Goal: Task Accomplishment & Management: Use online tool/utility

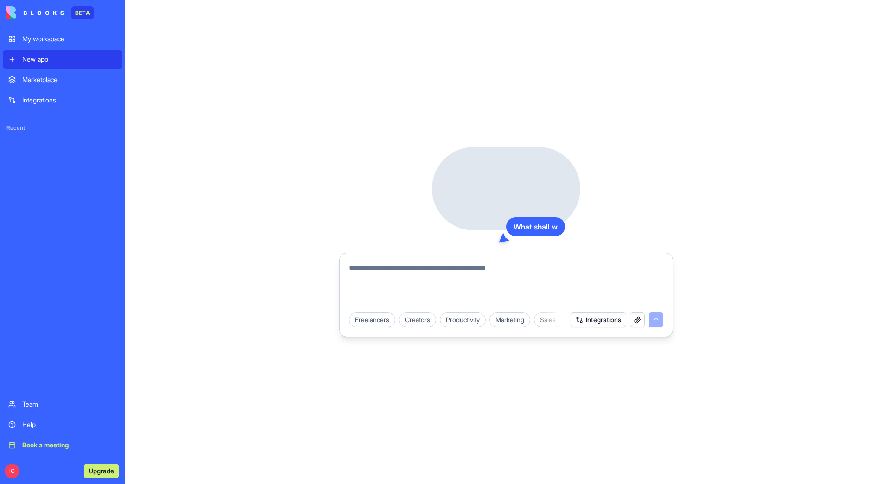
drag, startPoint x: 0, startPoint y: 0, endPoint x: 42, endPoint y: 100, distance: 108.3
click at [42, 100] on div "Integrations" at bounding box center [69, 100] width 95 height 9
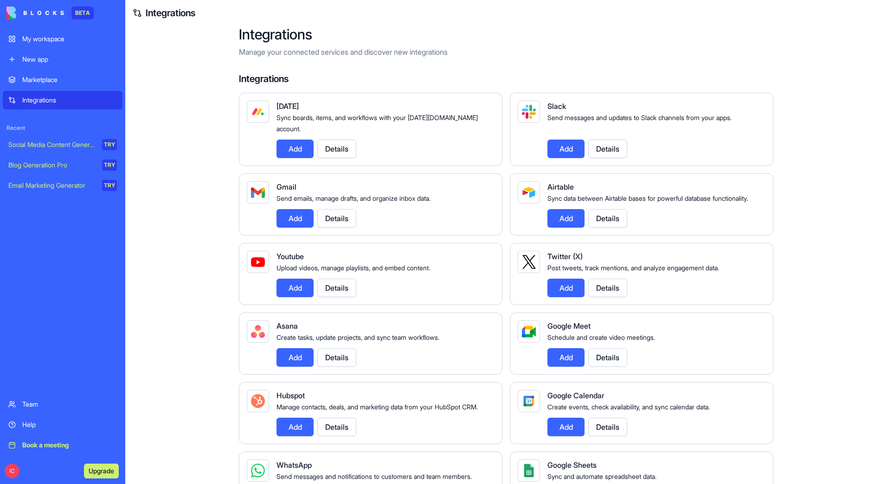
click at [293, 140] on button "Add" at bounding box center [294, 149] width 37 height 19
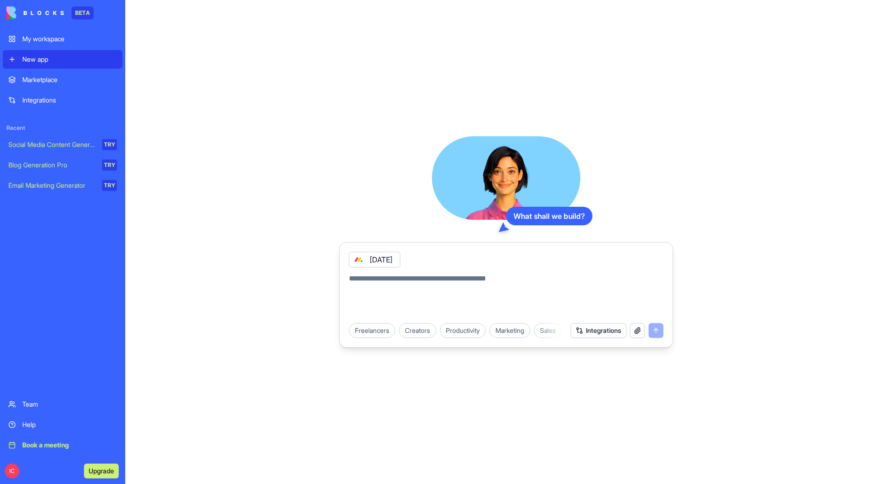
click at [385, 260] on div "[DATE]" at bounding box center [374, 260] width 51 height 16
click at [38, 45] on link "My workspace" at bounding box center [63, 39] width 120 height 19
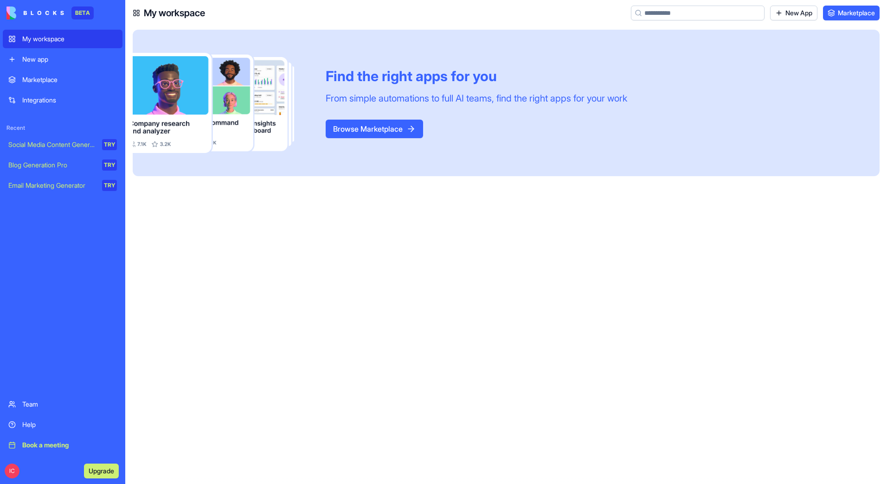
click at [38, 59] on div "New app" at bounding box center [69, 59] width 95 height 9
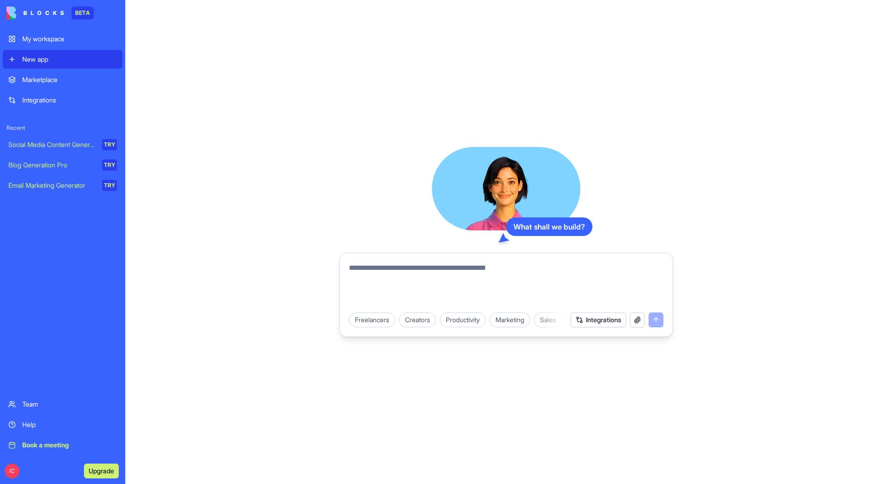
click at [410, 261] on div at bounding box center [506, 282] width 326 height 50
click at [415, 268] on textarea at bounding box center [506, 285] width 314 height 45
type textarea "**********"
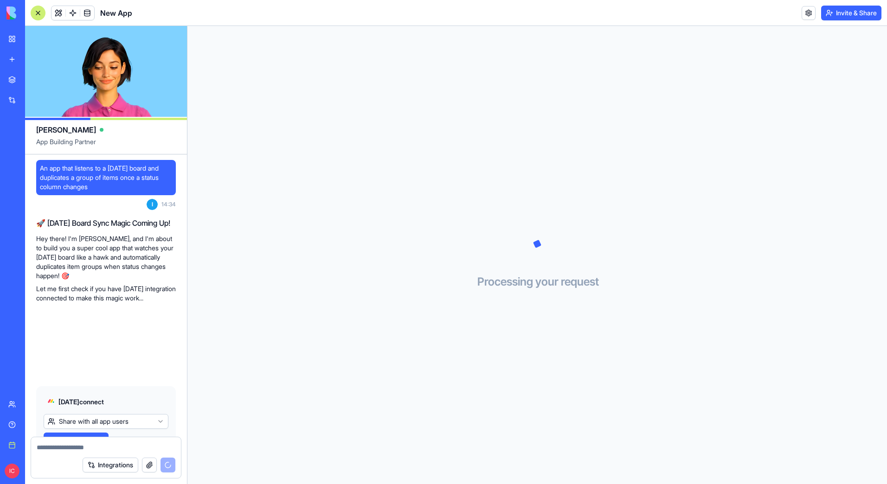
scroll to position [51, 0]
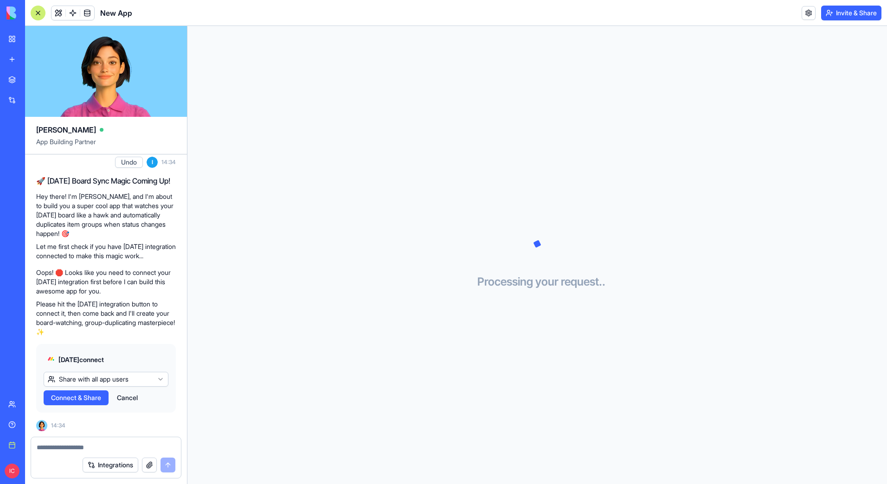
click at [96, 401] on span "Connect & Share" at bounding box center [76, 397] width 50 height 9
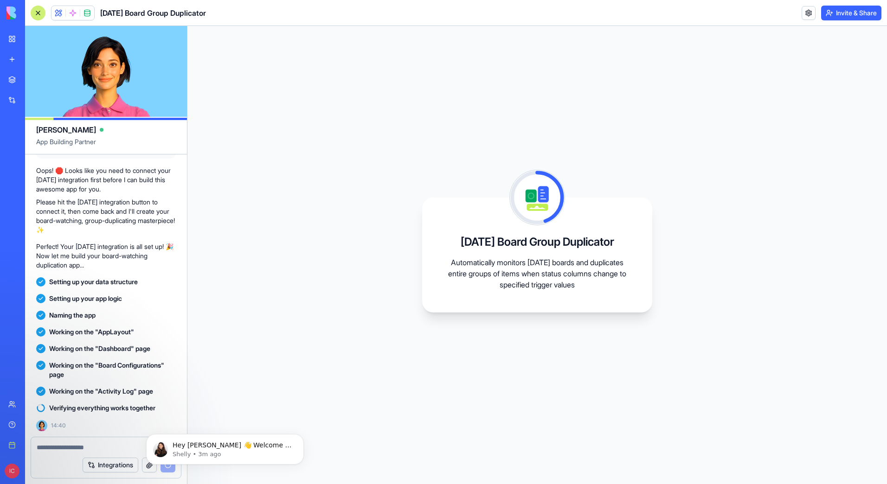
scroll to position [230, 0]
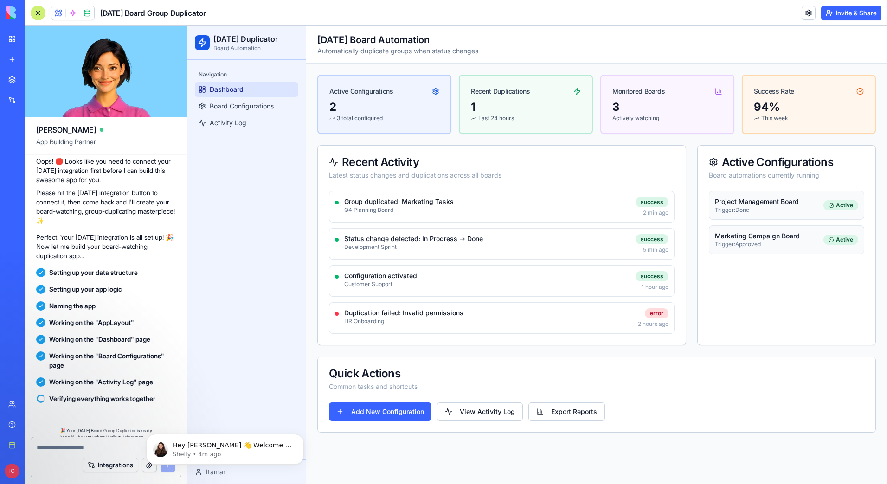
scroll to position [343, 0]
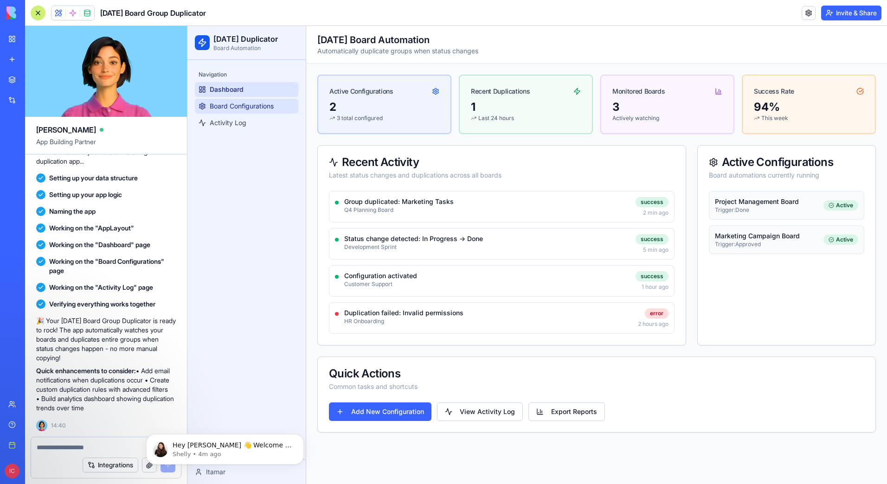
click at [238, 102] on span "Board Configurations" at bounding box center [242, 106] width 64 height 9
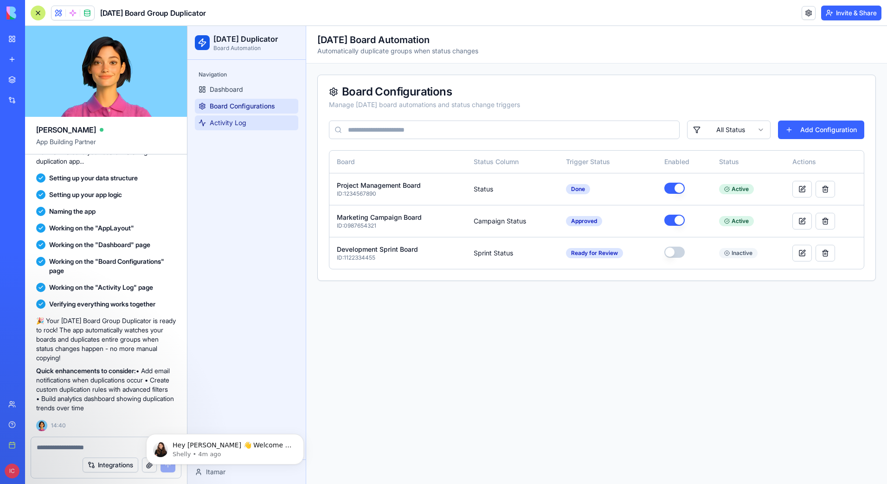
click at [254, 128] on link "Activity Log" at bounding box center [246, 122] width 103 height 15
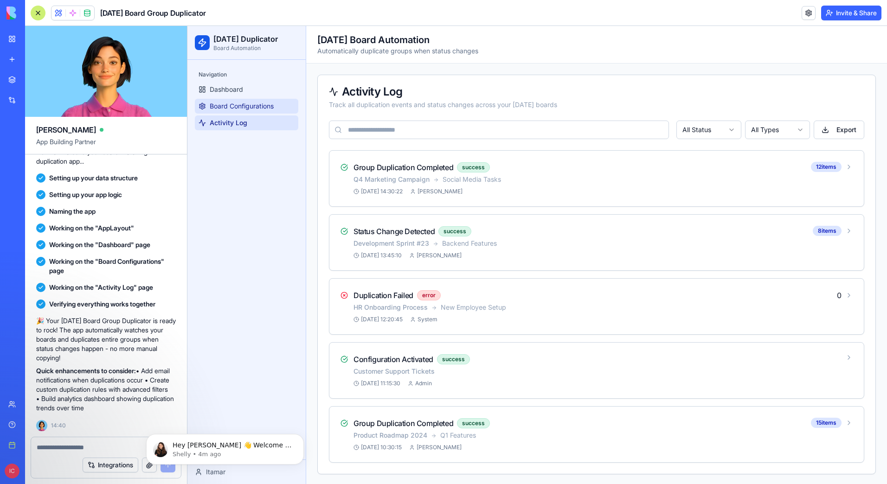
click at [246, 110] on span "Board Configurations" at bounding box center [242, 106] width 64 height 9
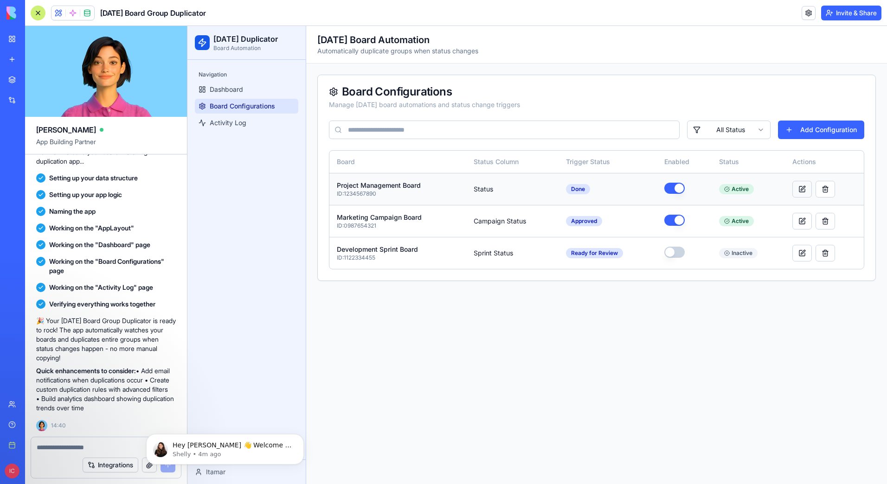
click at [800, 190] on button at bounding box center [801, 189] width 19 height 17
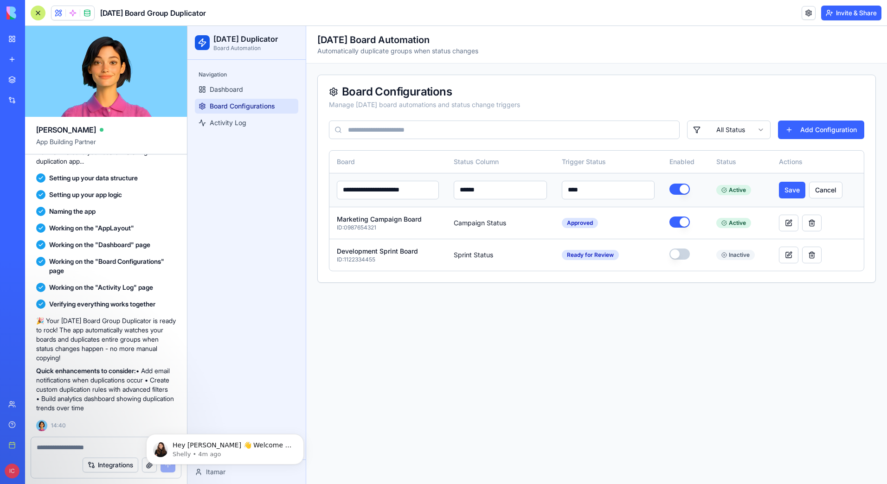
click at [499, 184] on input "******" at bounding box center [500, 190] width 93 height 19
click at [538, 173] on td "******" at bounding box center [500, 190] width 108 height 34
click at [486, 317] on main "**********" at bounding box center [596, 255] width 581 height 458
click at [833, 187] on button "Cancel" at bounding box center [825, 190] width 33 height 17
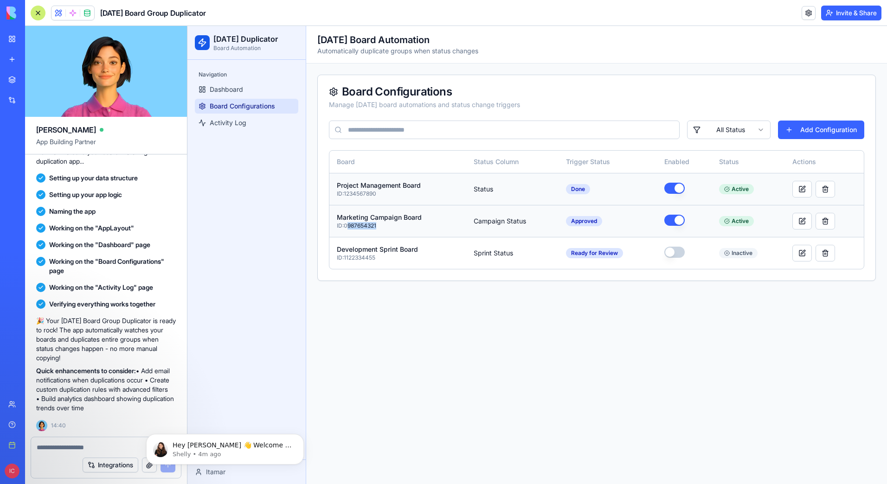
drag, startPoint x: 378, startPoint y: 225, endPoint x: 348, endPoint y: 226, distance: 30.6
click at [348, 226] on p "ID: 0987654321" at bounding box center [398, 225] width 122 height 7
copy p "987654321"
click at [802, 190] on button at bounding box center [801, 189] width 19 height 17
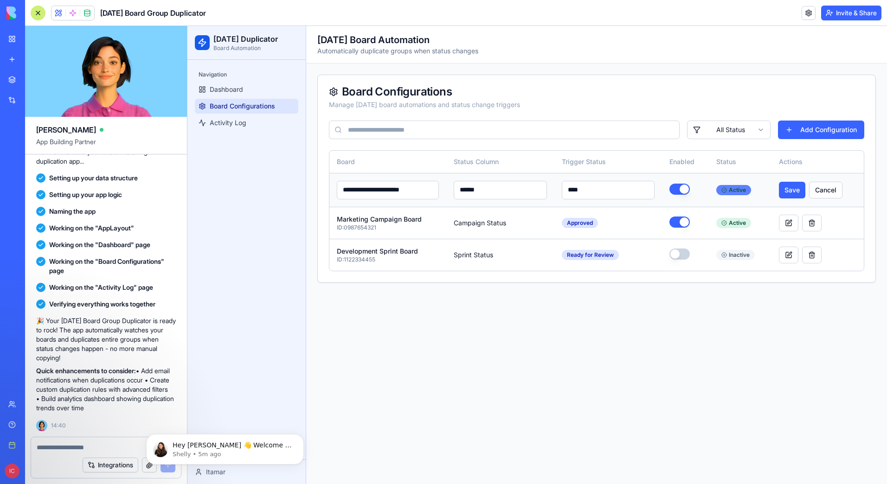
click at [751, 192] on div "Active" at bounding box center [733, 190] width 35 height 10
click at [355, 190] on input "**********" at bounding box center [388, 190] width 102 height 19
click at [445, 386] on main "**********" at bounding box center [596, 255] width 581 height 458
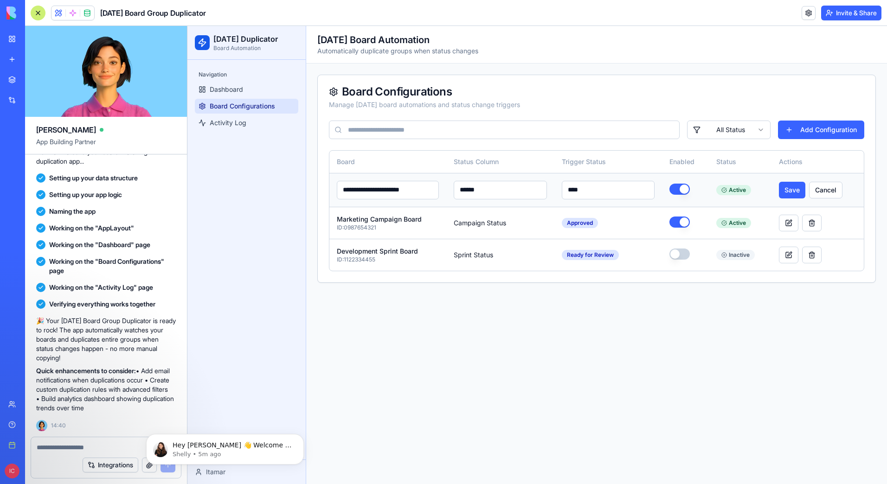
click at [859, 190] on td "Save Cancel" at bounding box center [817, 190] width 92 height 34
click at [832, 188] on button "Cancel" at bounding box center [825, 190] width 33 height 17
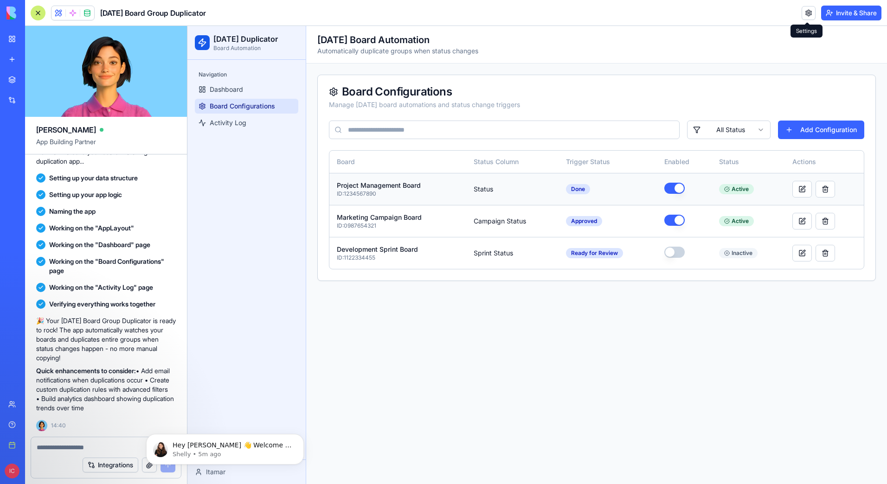
click at [806, 17] on link at bounding box center [808, 13] width 14 height 14
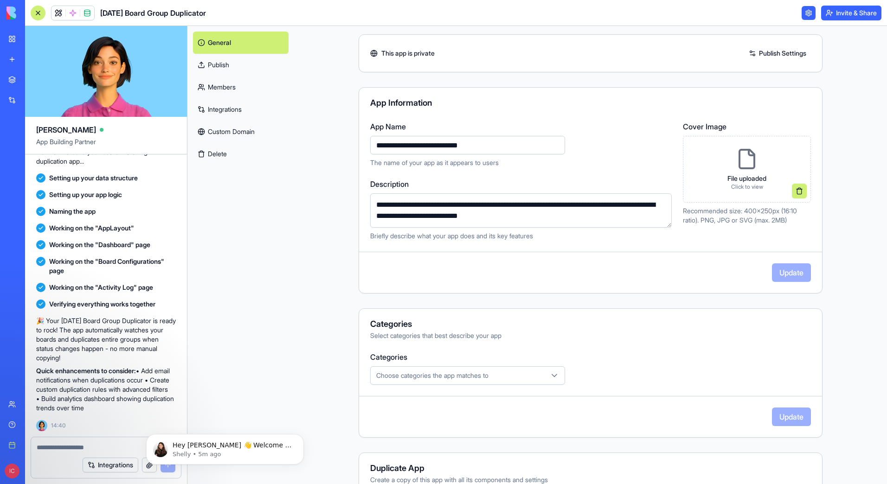
scroll to position [93, 0]
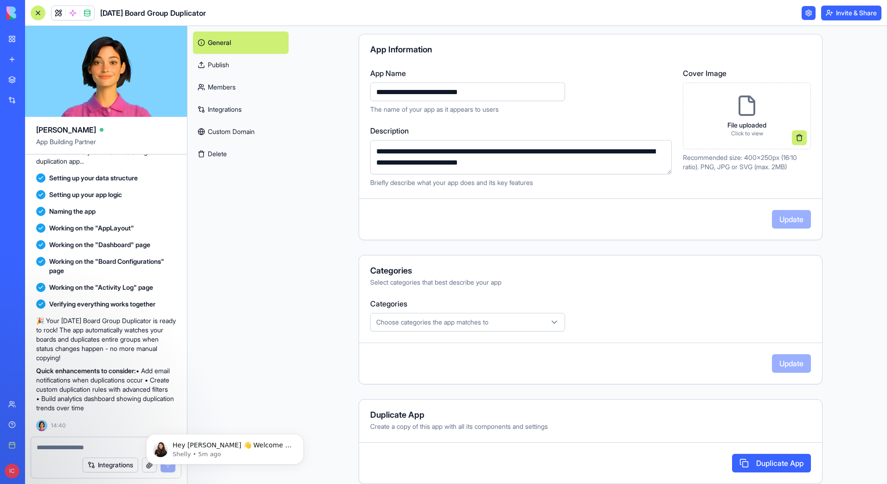
click at [211, 83] on link "Members" at bounding box center [241, 87] width 96 height 22
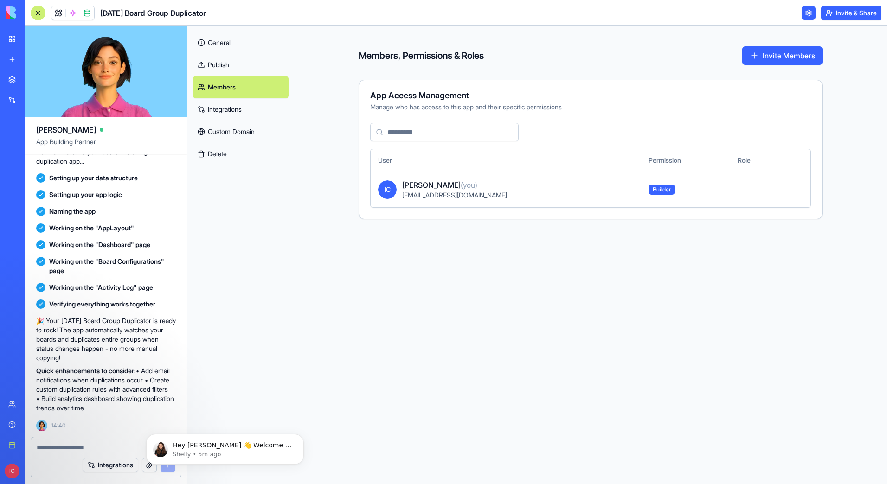
click at [225, 103] on link "Integrations" at bounding box center [241, 109] width 96 height 22
click at [227, 111] on link "Integrations" at bounding box center [241, 109] width 96 height 22
click at [222, 103] on link "Integrations" at bounding box center [241, 109] width 96 height 22
click at [228, 66] on link "Publish" at bounding box center [241, 65] width 96 height 22
click at [229, 130] on link "Custom Domain" at bounding box center [241, 132] width 96 height 22
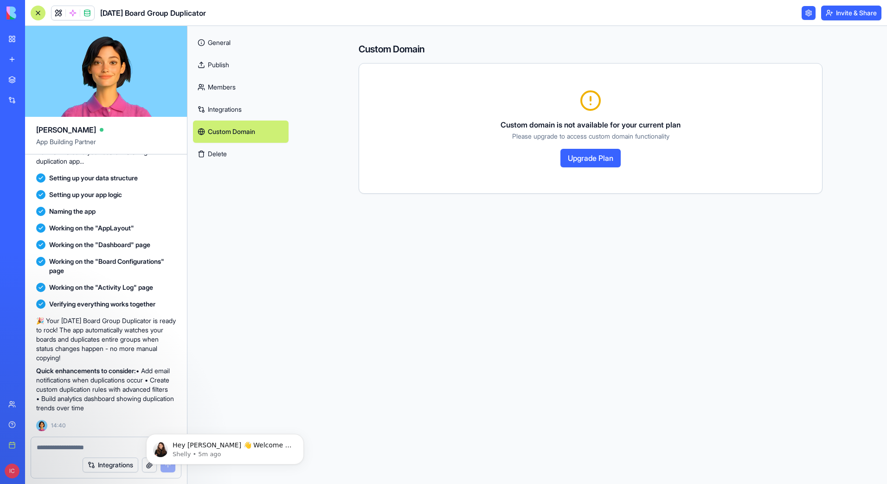
click at [212, 111] on link "Integrations" at bounding box center [241, 109] width 96 height 22
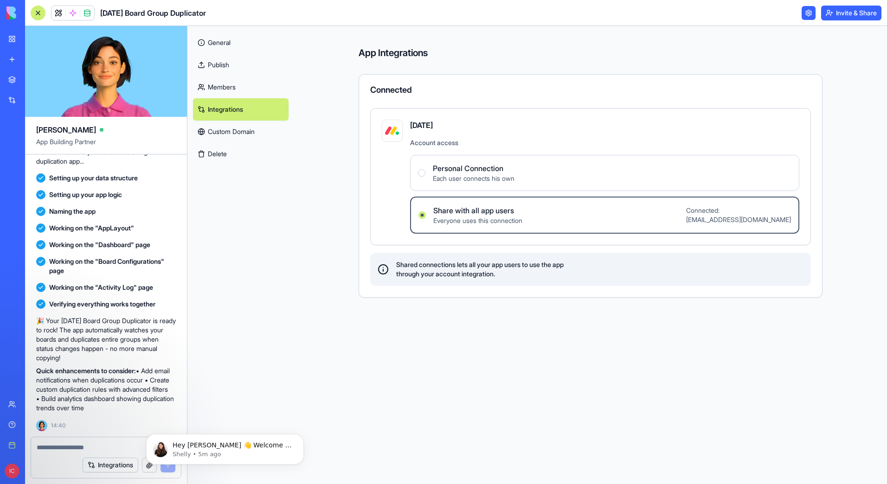
click at [423, 173] on Connection "Personal Connection Each user connects his own" at bounding box center [421, 172] width 7 height 7
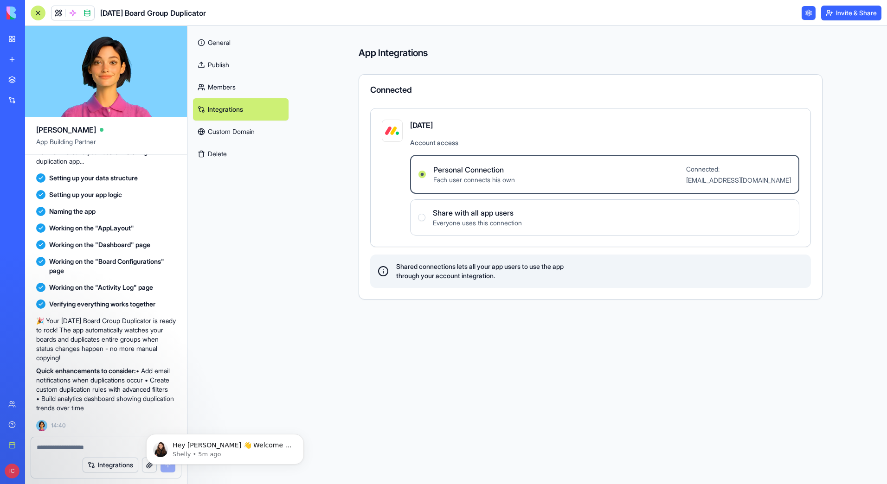
click at [214, 37] on link "General" at bounding box center [241, 43] width 96 height 22
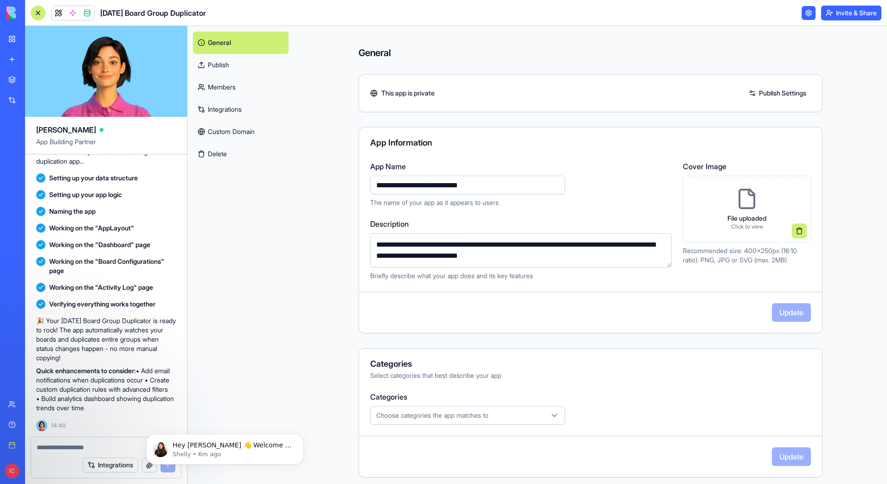
click at [805, 13] on link at bounding box center [808, 13] width 14 height 14
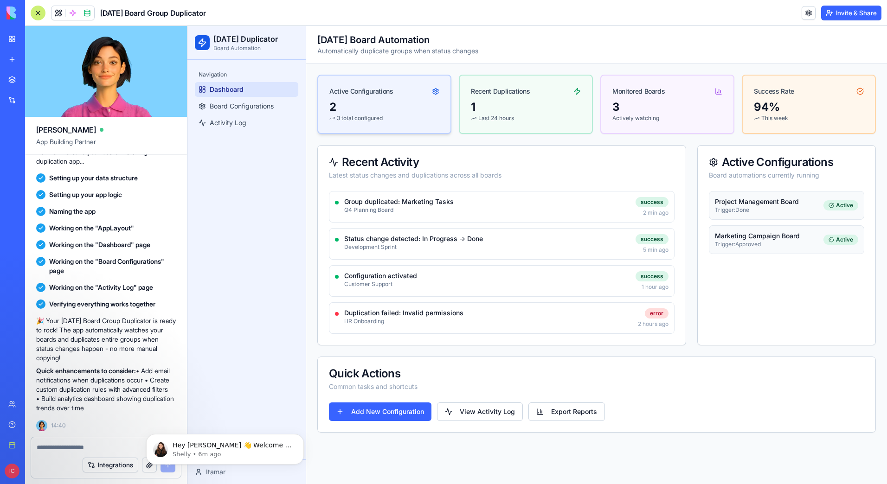
click at [435, 91] on circle at bounding box center [436, 91] width 2 height 2
click at [524, 90] on div "Recent Duplications" at bounding box center [500, 91] width 59 height 9
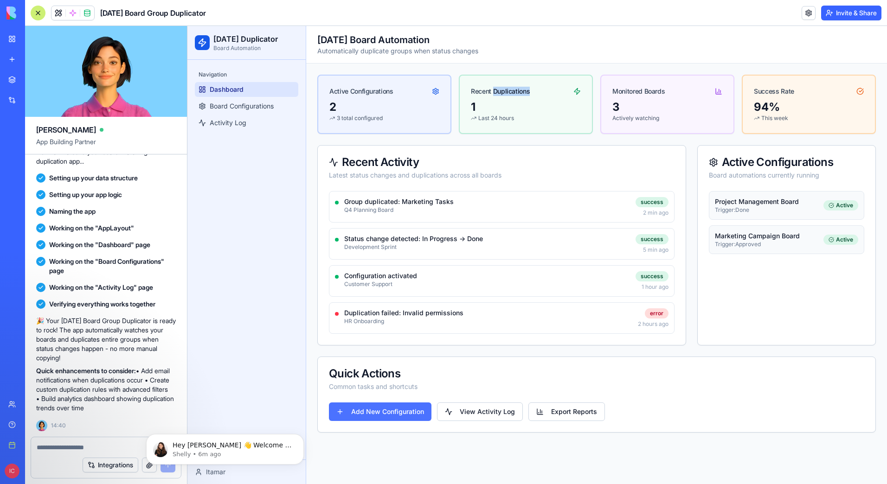
click at [391, 414] on link "Add New Configuration" at bounding box center [380, 412] width 103 height 19
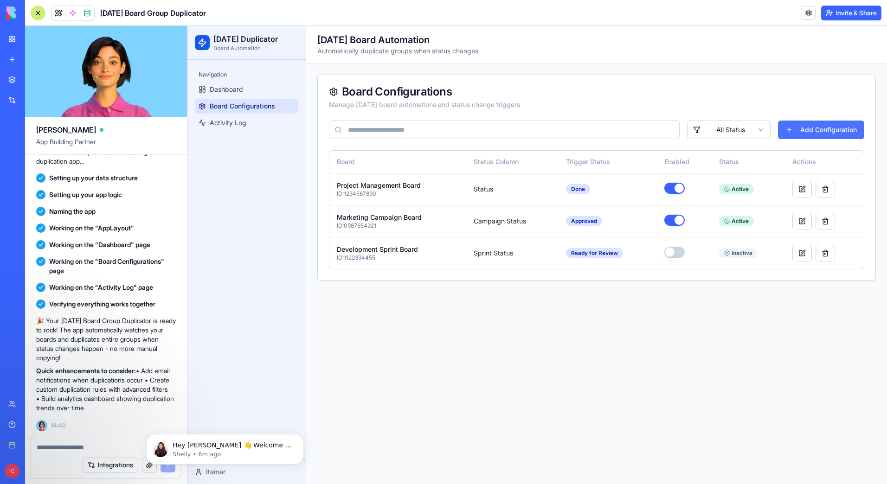
click at [811, 128] on button "Add Configuration" at bounding box center [821, 130] width 86 height 19
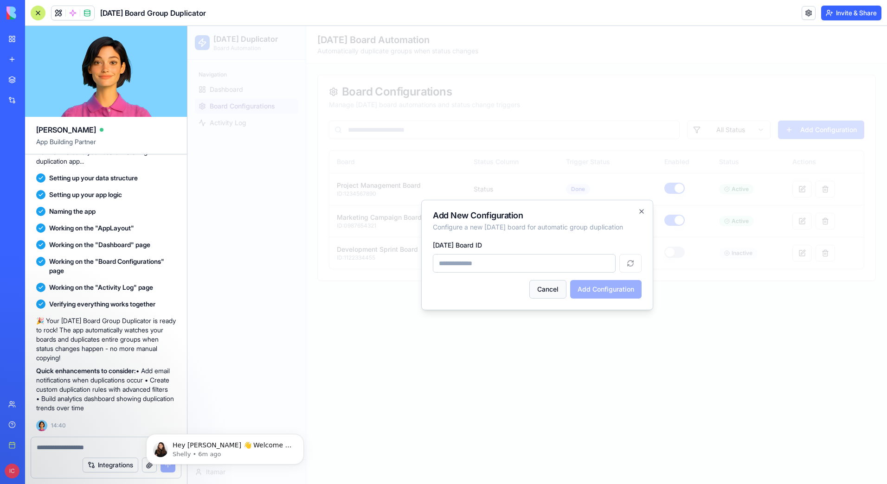
click at [540, 286] on button "Cancel" at bounding box center [547, 289] width 37 height 19
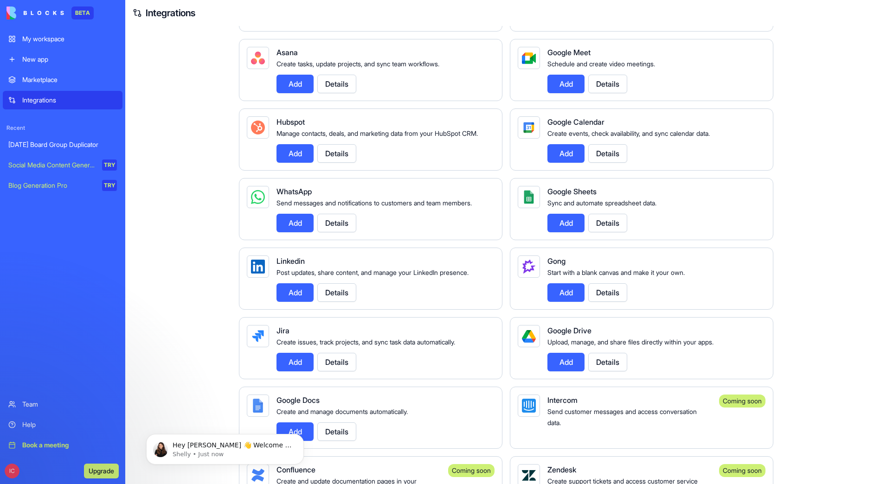
scroll to position [278, 0]
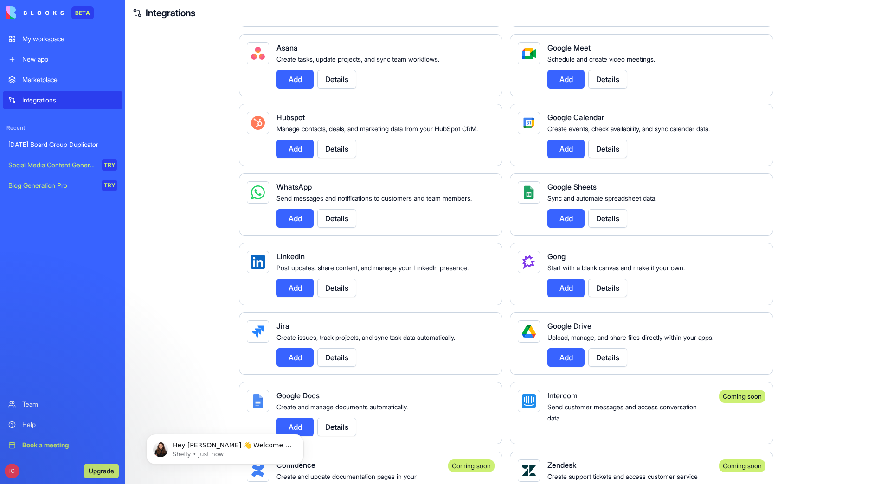
click at [328, 228] on button "Details" at bounding box center [336, 218] width 39 height 19
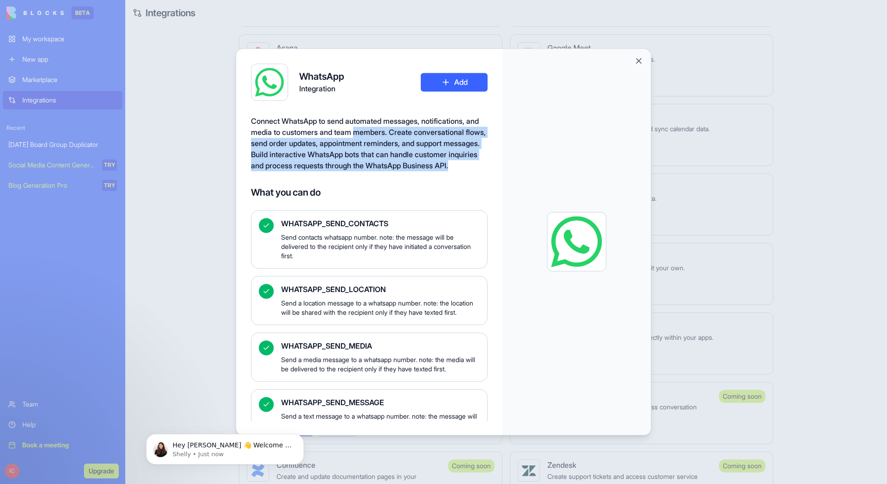
drag, startPoint x: 372, startPoint y: 131, endPoint x: 362, endPoint y: 179, distance: 48.8
click at [362, 171] on div "Connect WhatsApp to send automated messages, notifications, and media to custom…" at bounding box center [369, 143] width 237 height 56
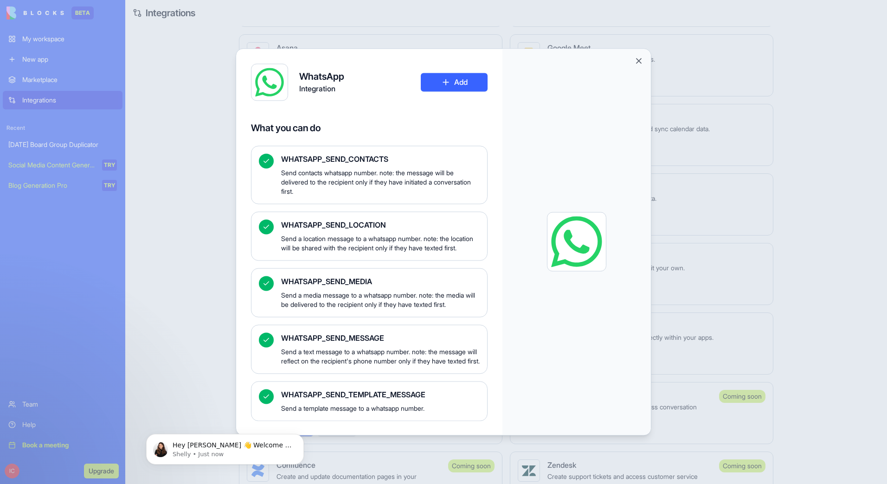
click at [209, 312] on div at bounding box center [443, 242] width 887 height 484
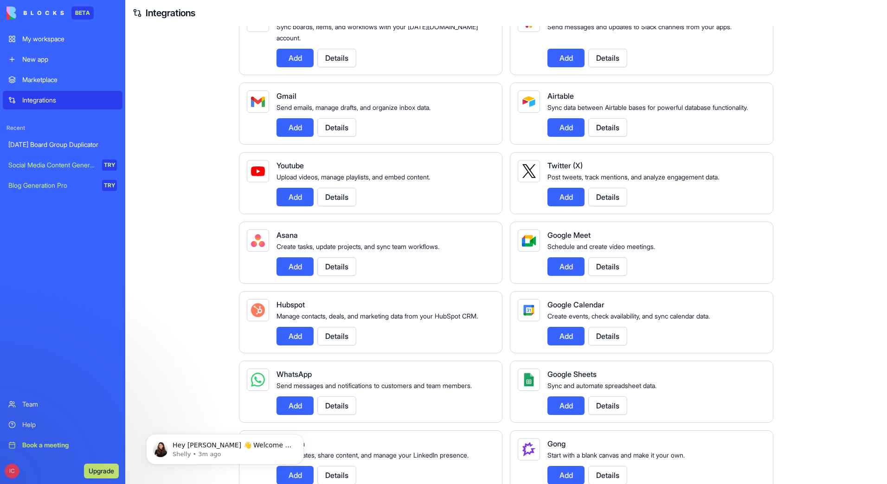
scroll to position [93, 0]
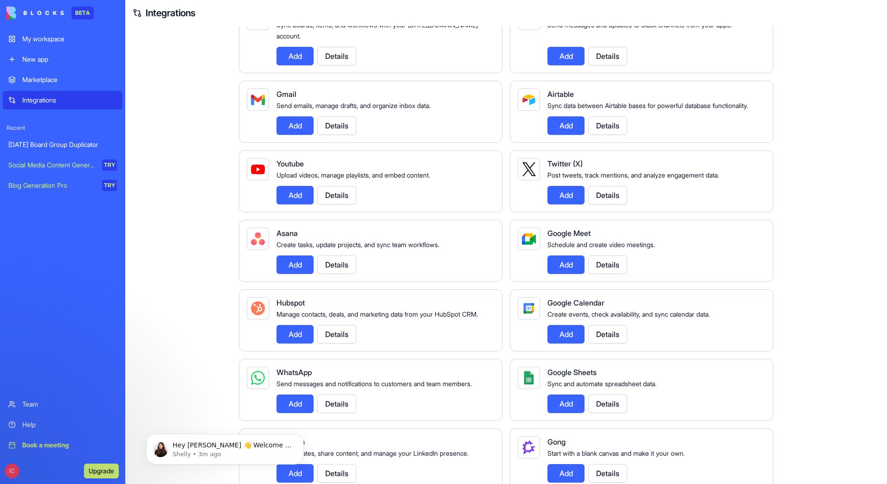
click at [40, 79] on div "Marketplace" at bounding box center [69, 79] width 95 height 9
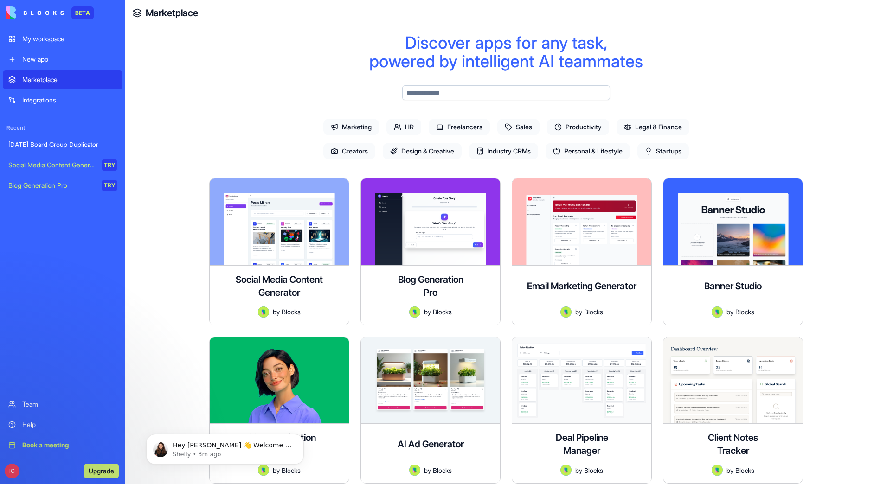
click at [606, 124] on span "Productivity" at bounding box center [578, 127] width 62 height 17
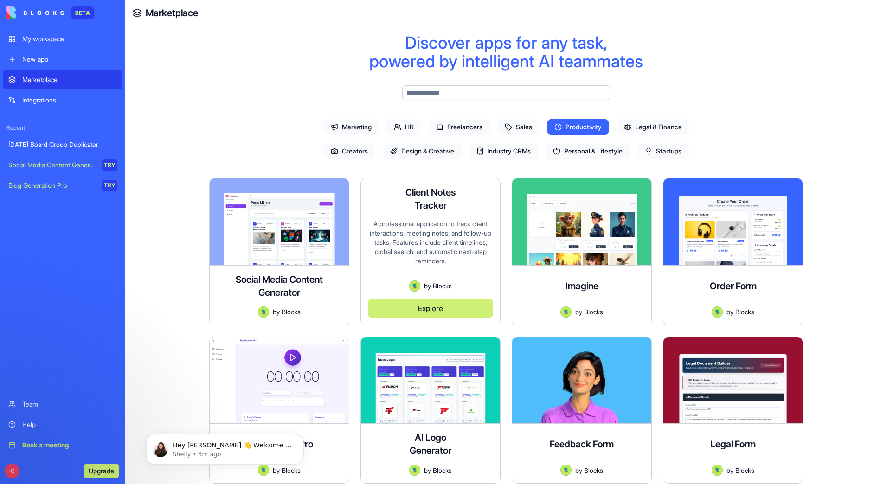
click at [414, 272] on div "A professional application to track client interactions, meeting notes, and fol…" at bounding box center [430, 249] width 124 height 61
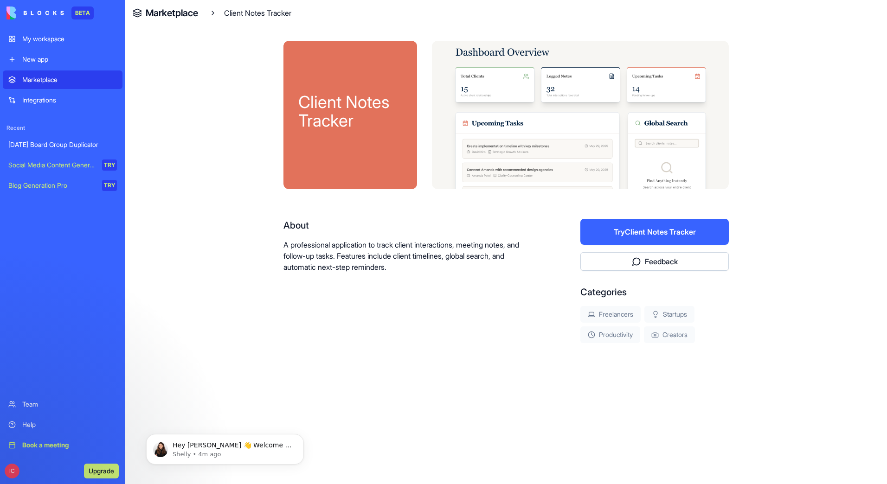
click at [549, 93] on div at bounding box center [580, 115] width 297 height 148
drag, startPoint x: 462, startPoint y: 254, endPoint x: 474, endPoint y: 239, distance: 18.6
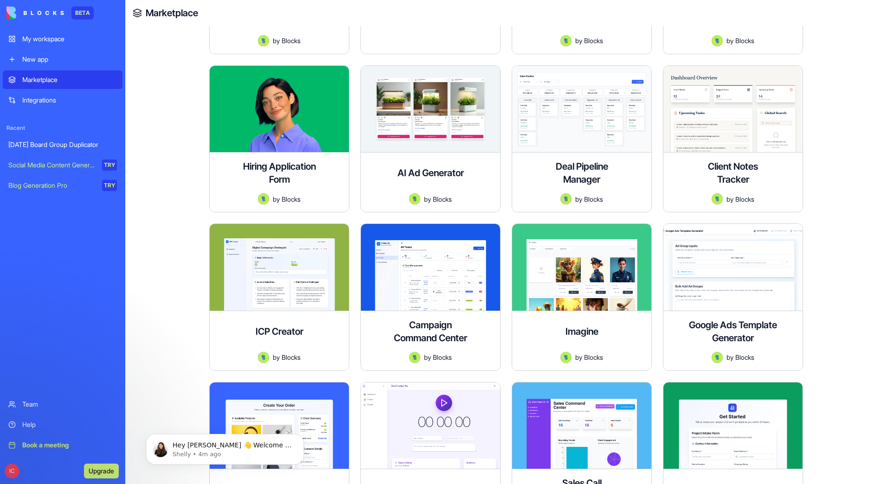
scroll to position [278, 0]
